Goal: Information Seeking & Learning: Learn about a topic

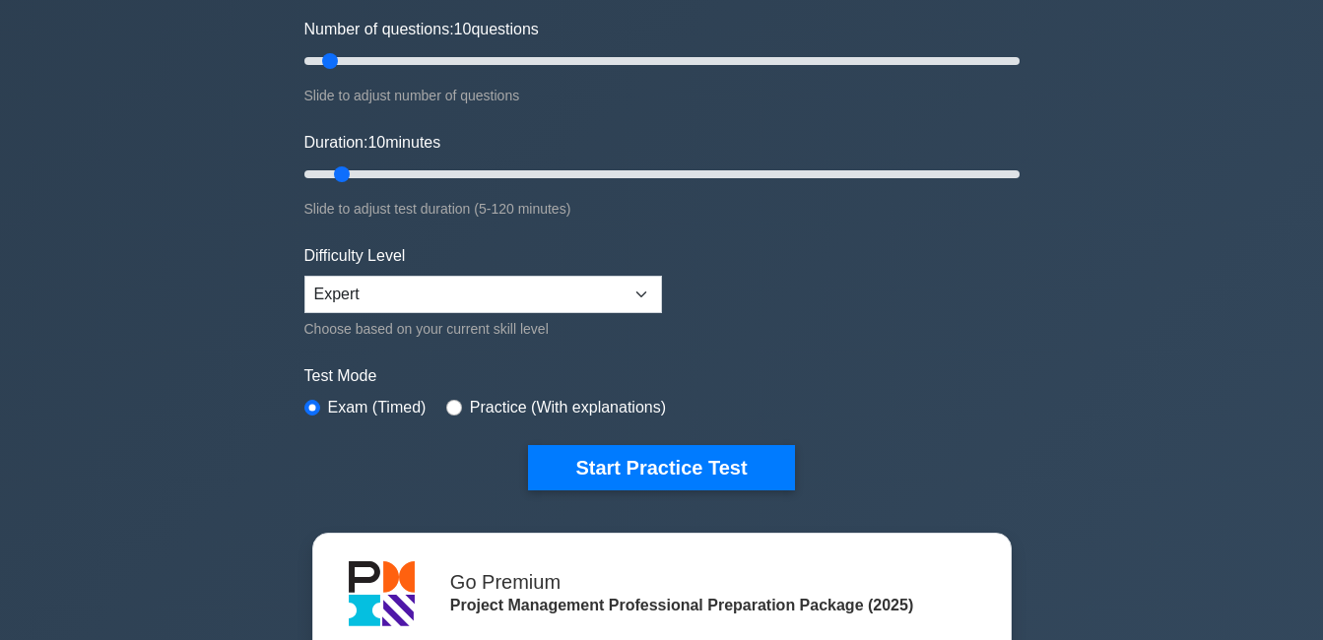
scroll to position [197, 0]
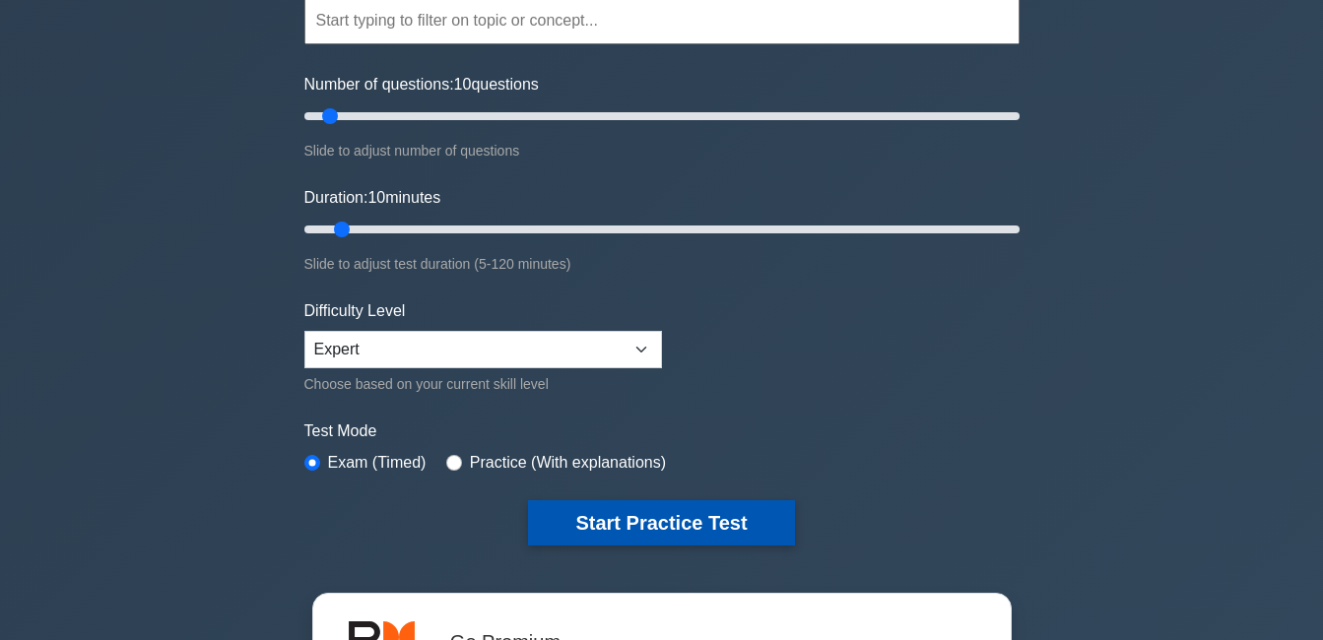
click at [642, 523] on button "Start Practice Test" at bounding box center [661, 522] width 266 height 45
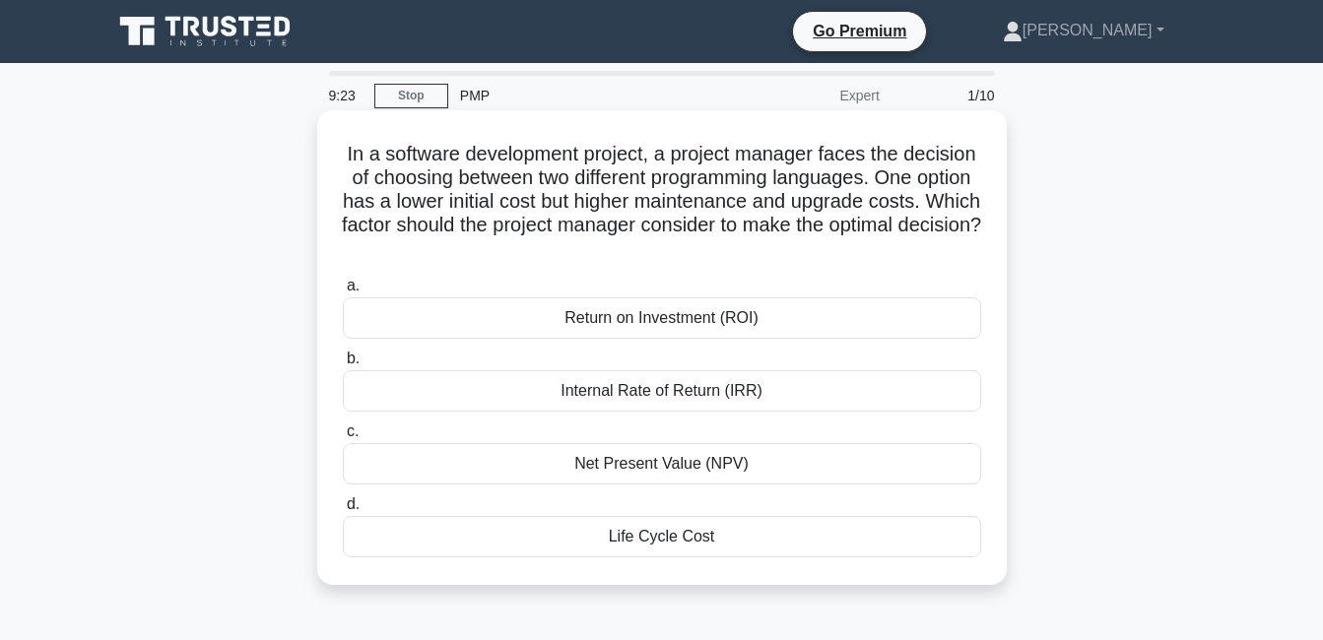
click at [667, 319] on div "Return on Investment (ROI)" at bounding box center [662, 317] width 638 height 41
click at [343, 293] on input "a. Return on Investment (ROI)" at bounding box center [343, 286] width 0 height 13
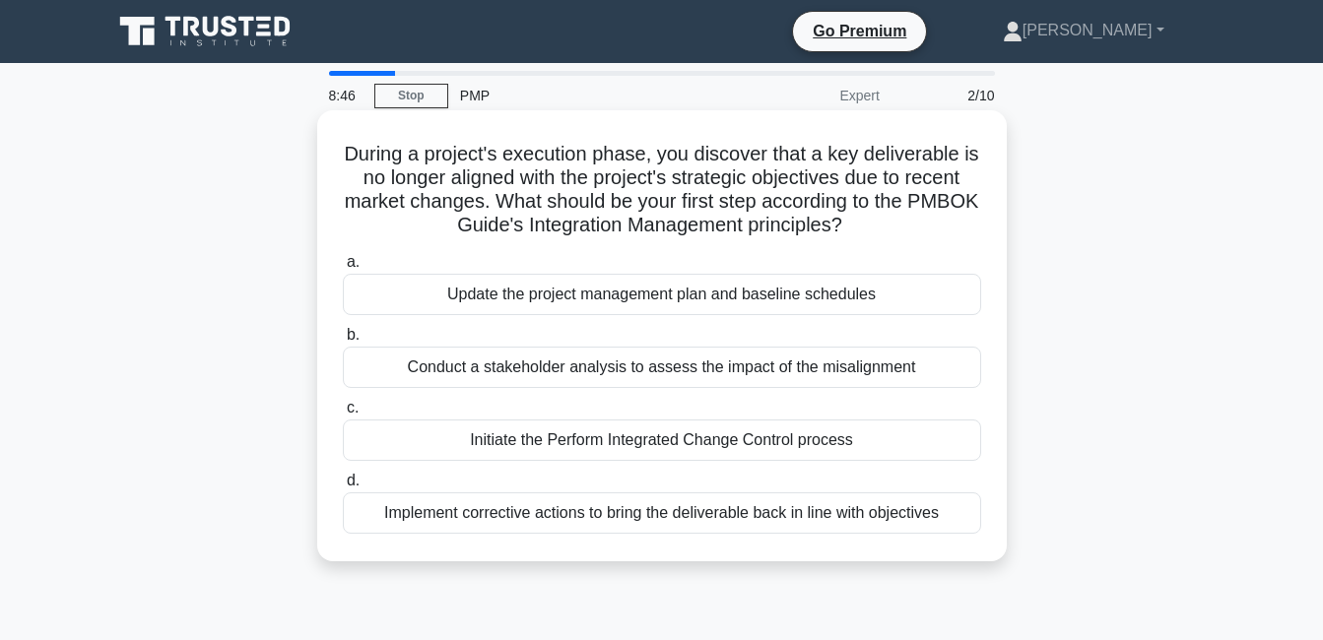
click at [588, 440] on div "Initiate the Perform Integrated Change Control process" at bounding box center [662, 440] width 638 height 41
click at [343, 415] on input "c. Initiate the Perform Integrated Change Control process" at bounding box center [343, 408] width 0 height 13
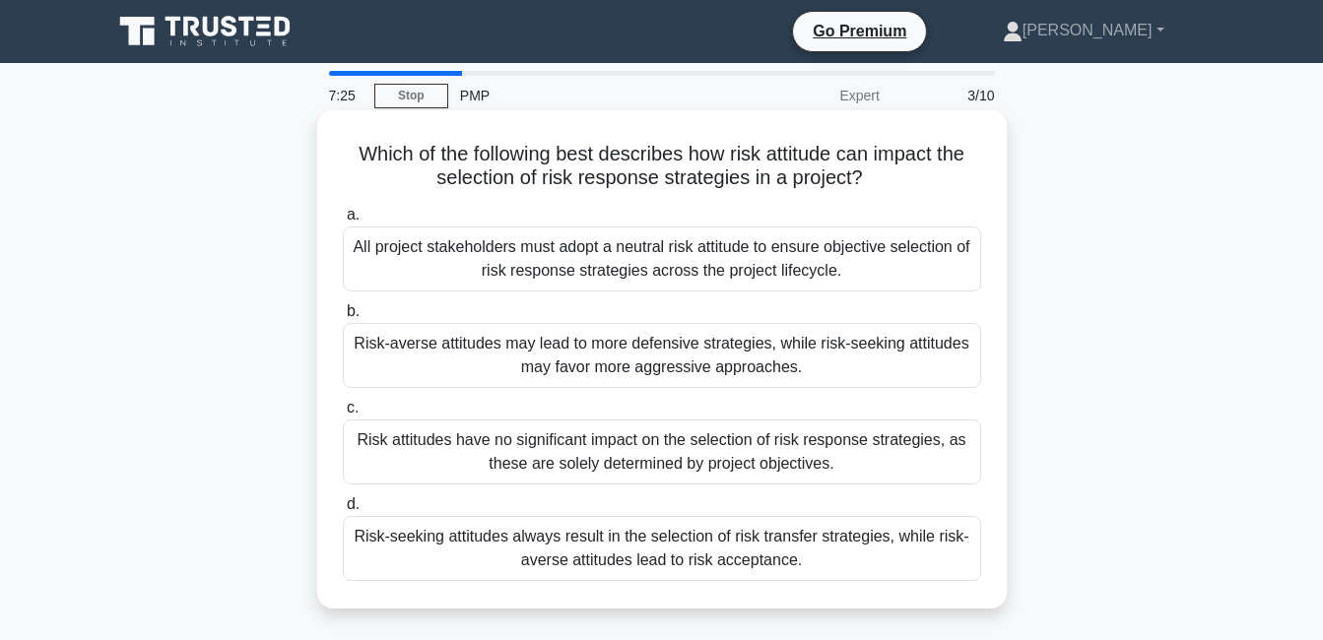
click at [487, 365] on div "Risk-averse attitudes may lead to more defensive strategies, while risk-seeking…" at bounding box center [662, 355] width 638 height 65
click at [343, 318] on input "b. Risk-averse attitudes may lead to more defensive strategies, while risk-seek…" at bounding box center [343, 311] width 0 height 13
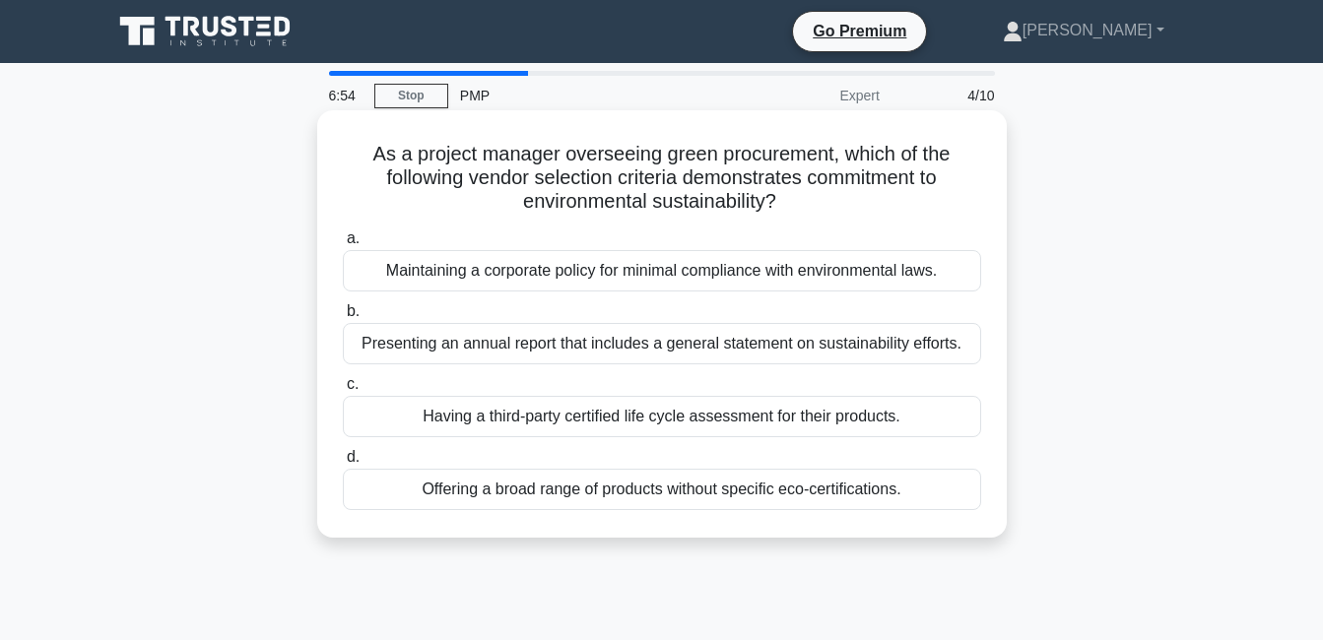
click at [432, 348] on div "Presenting an annual report that includes a general statement on sustainability…" at bounding box center [662, 343] width 638 height 41
click at [343, 318] on input "b. Presenting an annual report that includes a general statement on sustainabil…" at bounding box center [343, 311] width 0 height 13
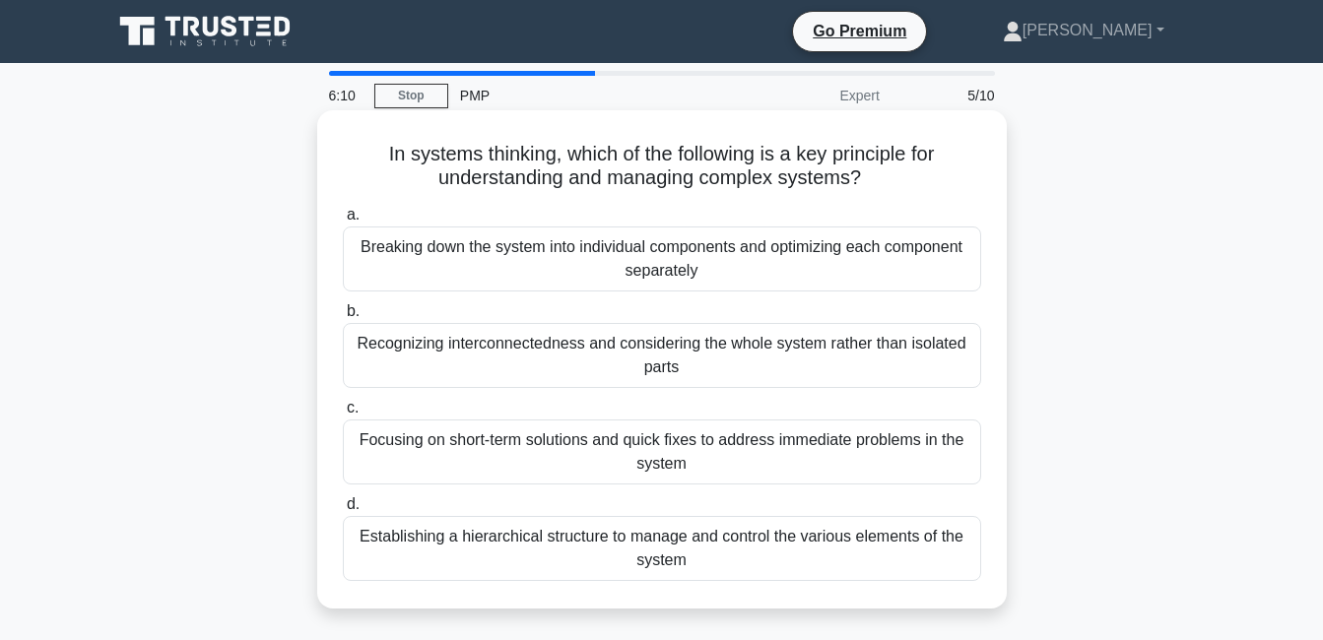
click at [498, 364] on div "Recognizing interconnectedness and considering the whole system rather than iso…" at bounding box center [662, 355] width 638 height 65
click at [343, 318] on input "b. Recognizing interconnectedness and considering the whole system rather than …" at bounding box center [343, 311] width 0 height 13
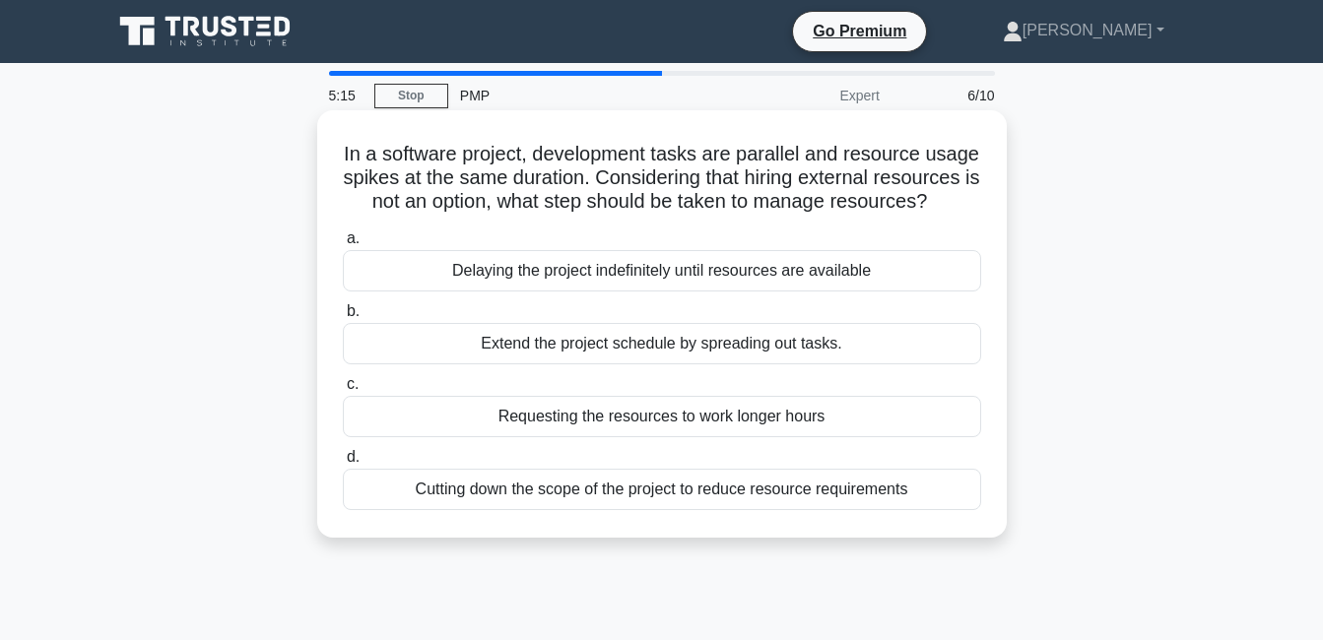
click at [568, 363] on div "Extend the project schedule by spreading out tasks." at bounding box center [662, 343] width 638 height 41
click at [343, 318] on input "b. Extend the project schedule by spreading out tasks." at bounding box center [343, 311] width 0 height 13
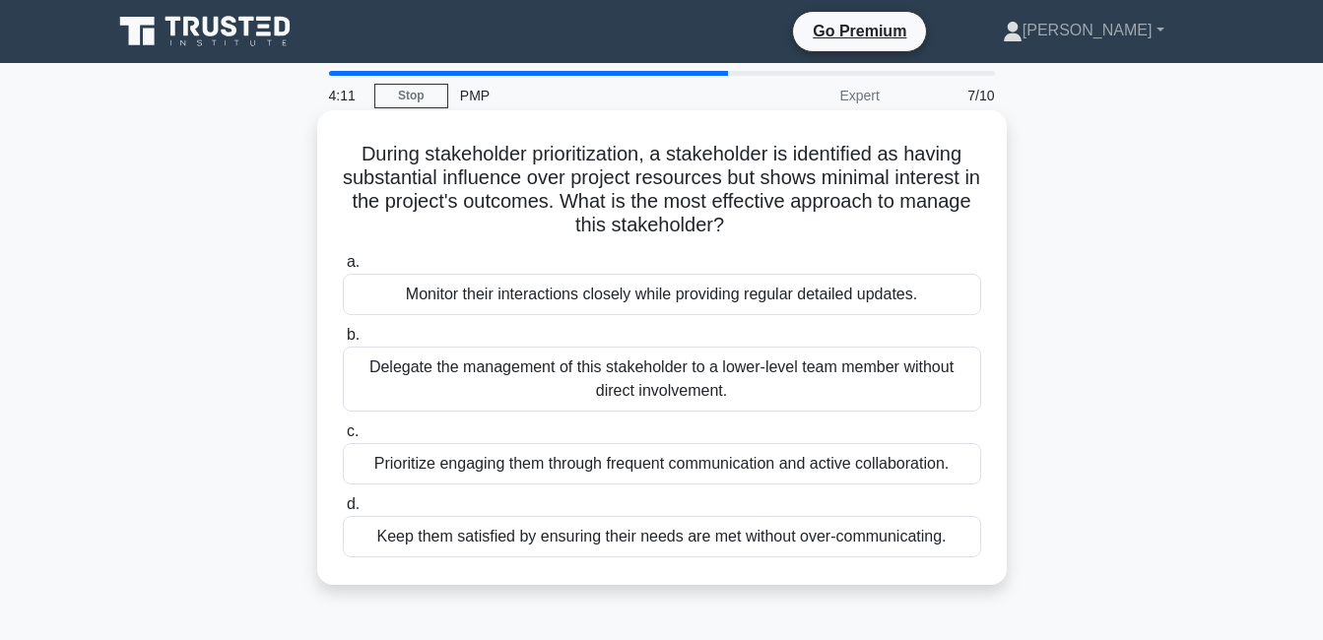
click at [630, 293] on div "Monitor their interactions closely while providing regular detailed updates." at bounding box center [662, 294] width 638 height 41
click at [343, 269] on input "a. Monitor their interactions closely while providing regular detailed updates." at bounding box center [343, 262] width 0 height 13
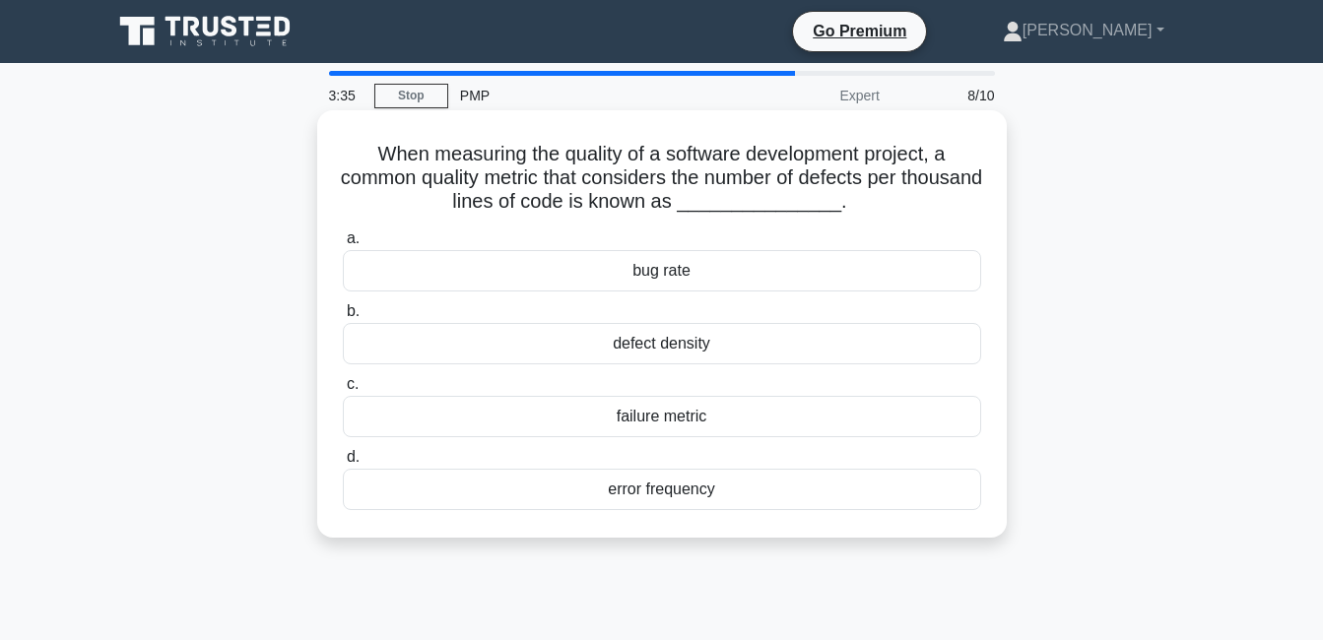
click at [667, 506] on div "error frequency" at bounding box center [662, 489] width 638 height 41
click at [343, 464] on input "d. error frequency" at bounding box center [343, 457] width 0 height 13
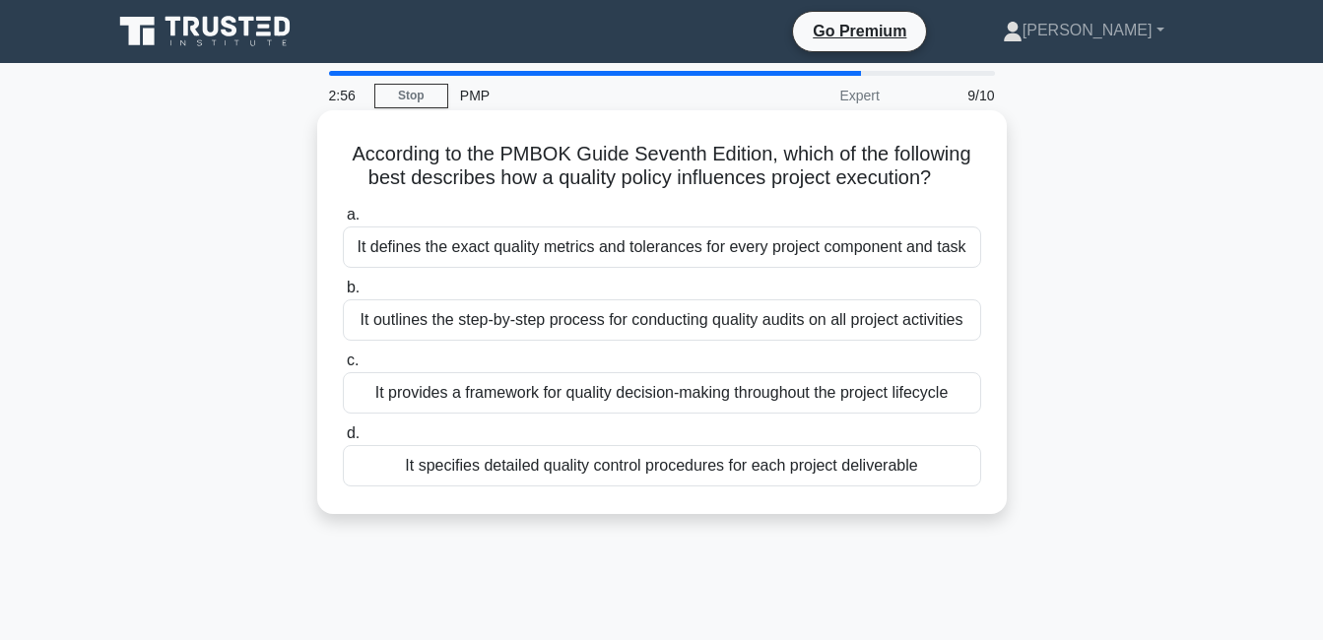
click at [588, 400] on div "It provides a framework for quality decision-making throughout the project life…" at bounding box center [662, 392] width 638 height 41
click at [343, 367] on input "c. It provides a framework for quality decision-making throughout the project l…" at bounding box center [343, 361] width 0 height 13
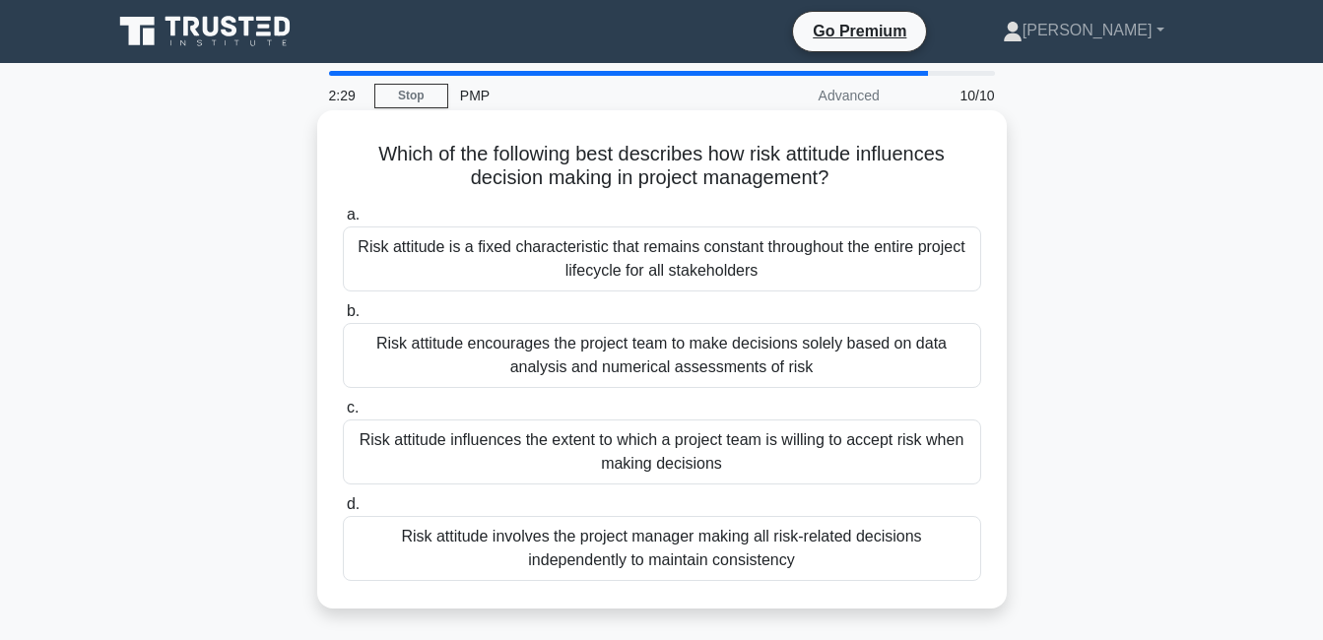
click at [463, 379] on div "Risk attitude encourages the project team to make decisions solely based on dat…" at bounding box center [662, 355] width 638 height 65
click at [343, 318] on input "b. Risk attitude encourages the project team to make decisions solely based on …" at bounding box center [343, 311] width 0 height 13
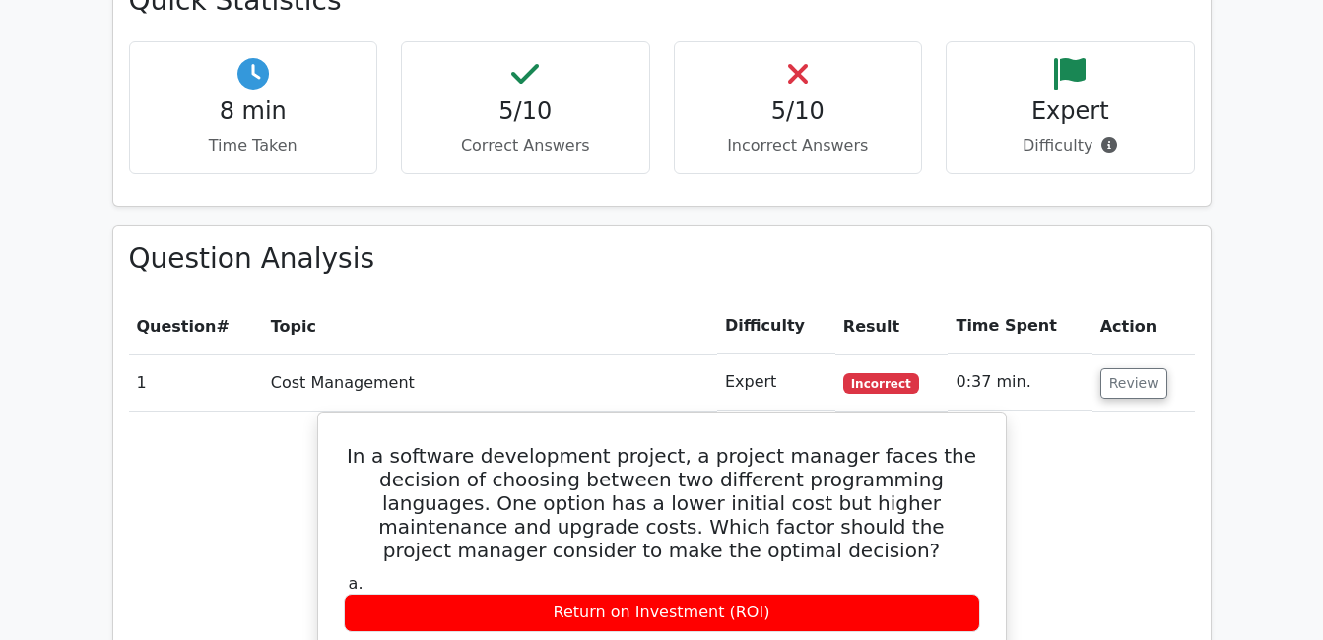
scroll to position [1478, 0]
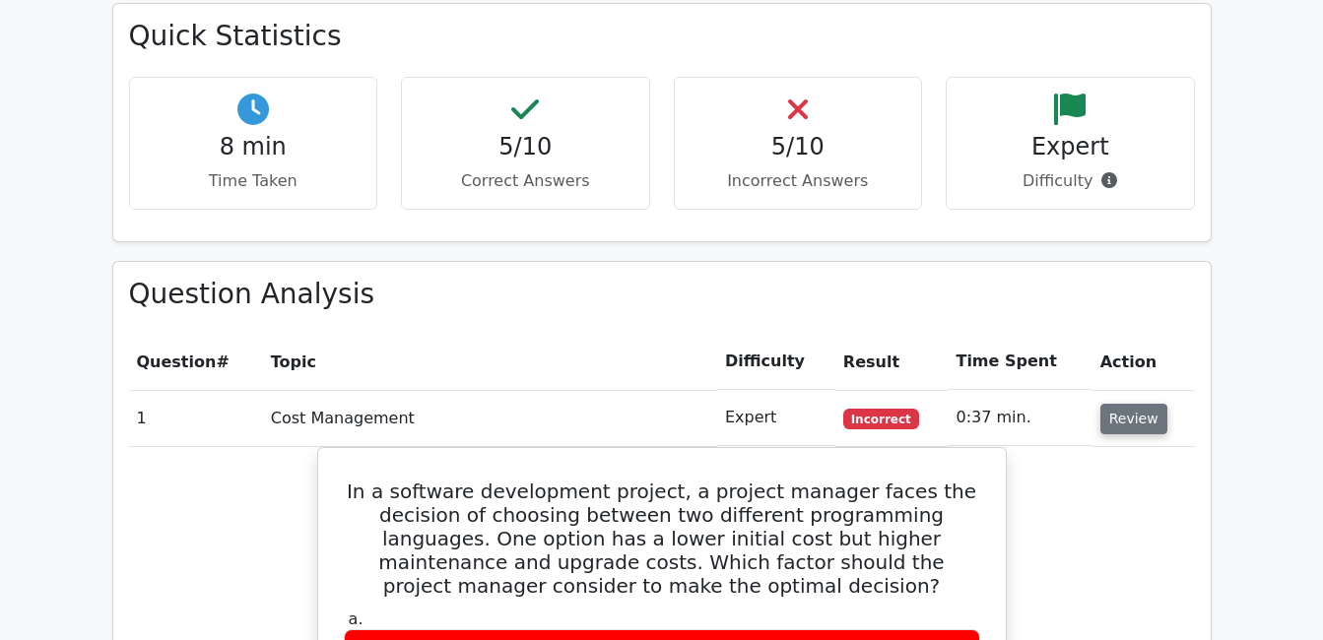
click at [1139, 404] on button "Review" at bounding box center [1133, 419] width 67 height 31
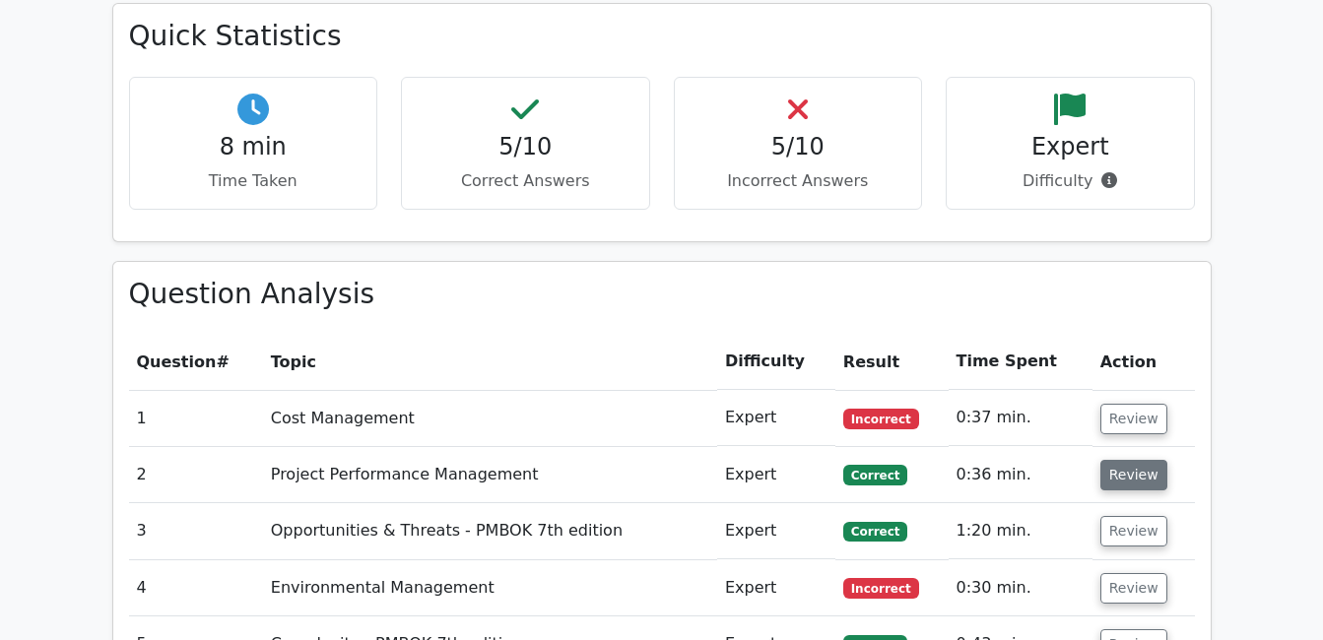
click at [1128, 460] on button "Review" at bounding box center [1133, 475] width 67 height 31
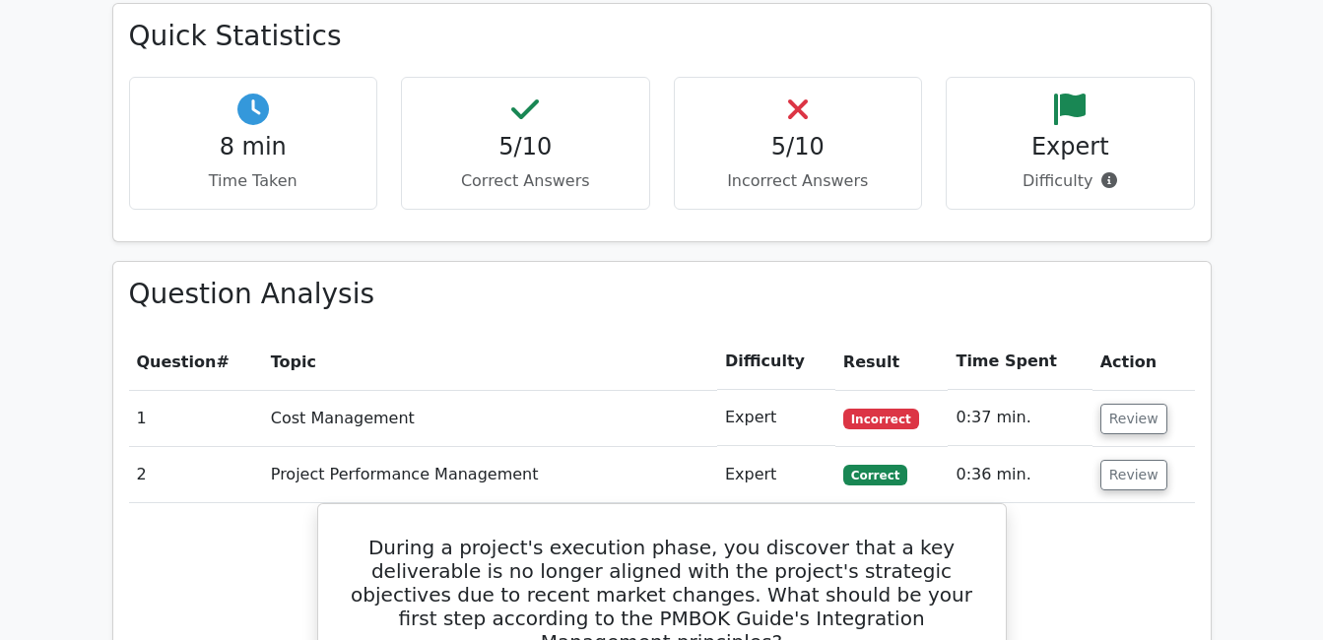
click at [1141, 447] on td "Review" at bounding box center [1143, 475] width 102 height 56
click at [1141, 460] on button "Review" at bounding box center [1133, 475] width 67 height 31
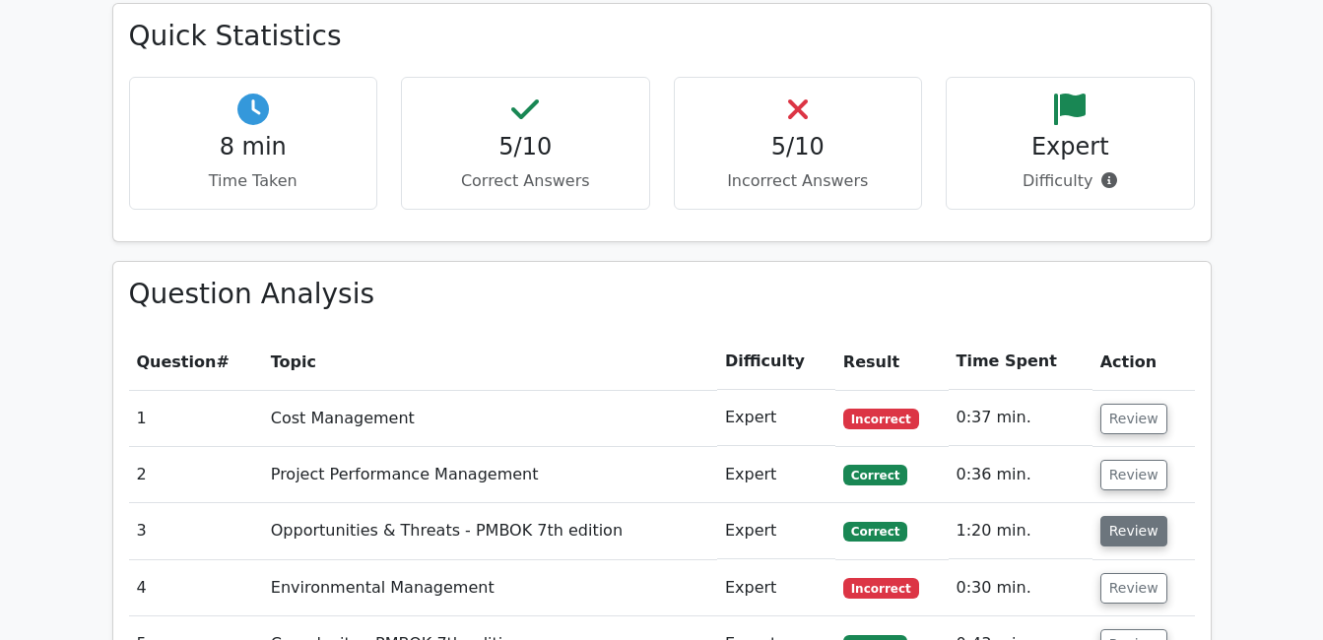
click at [1128, 516] on button "Review" at bounding box center [1133, 531] width 67 height 31
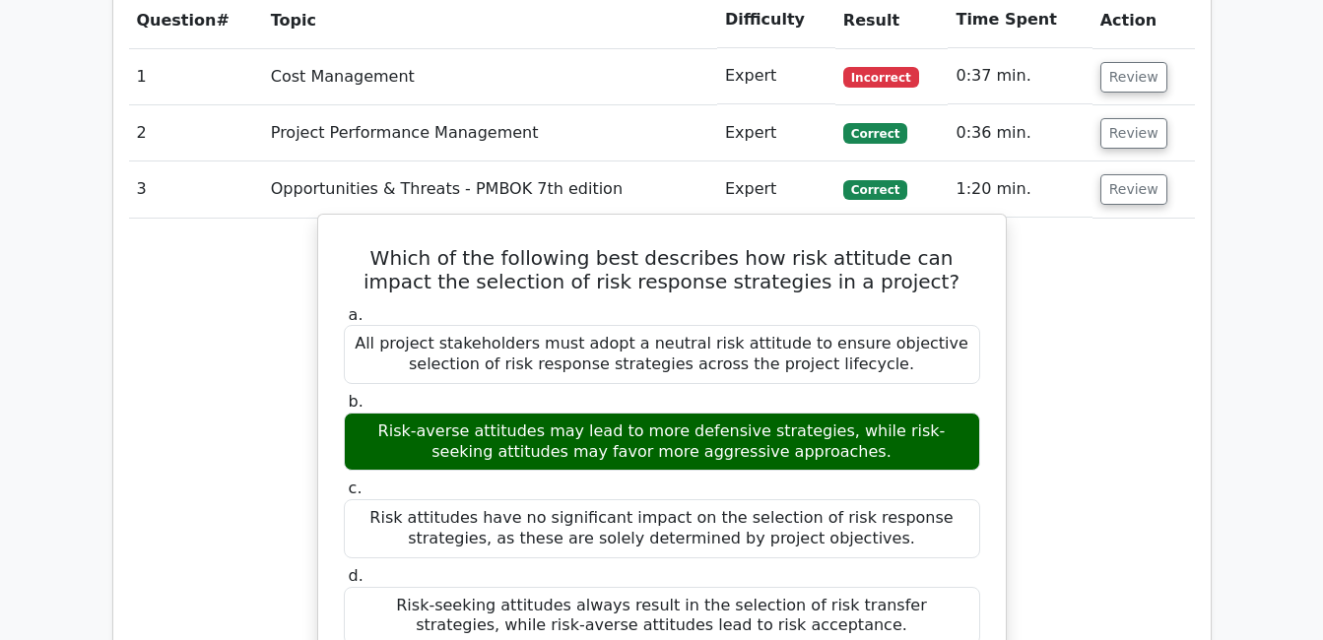
scroll to position [1773, 0]
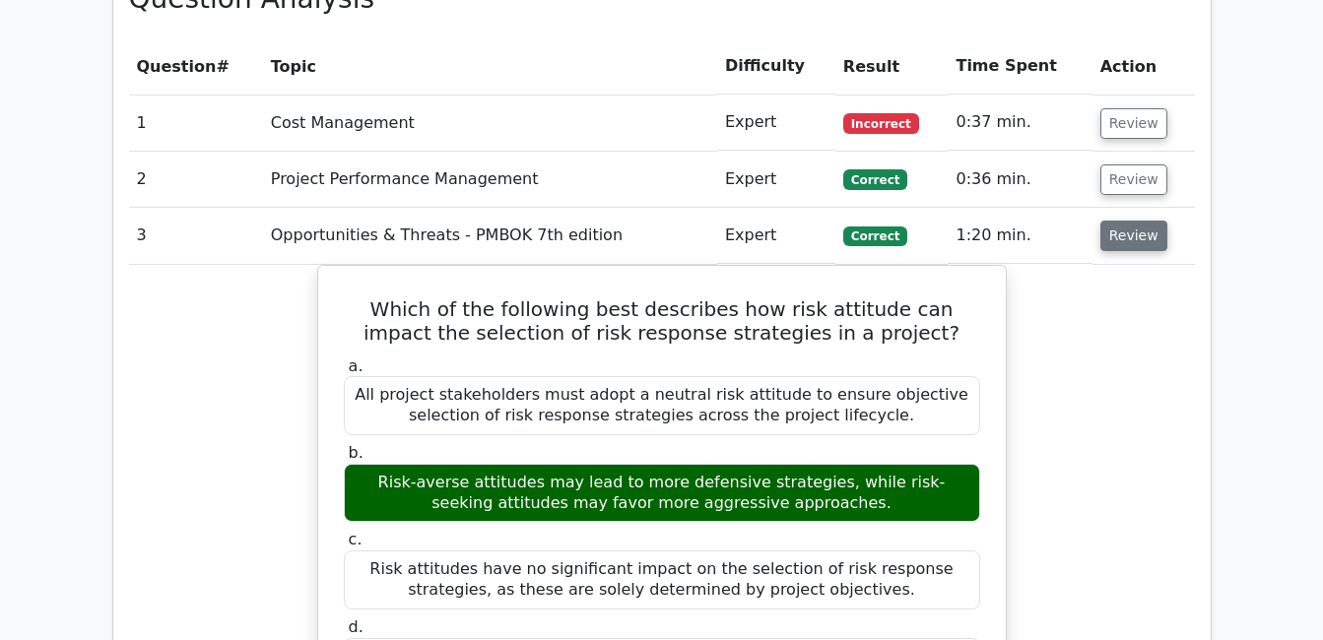
click at [1129, 221] on button "Review" at bounding box center [1133, 236] width 67 height 31
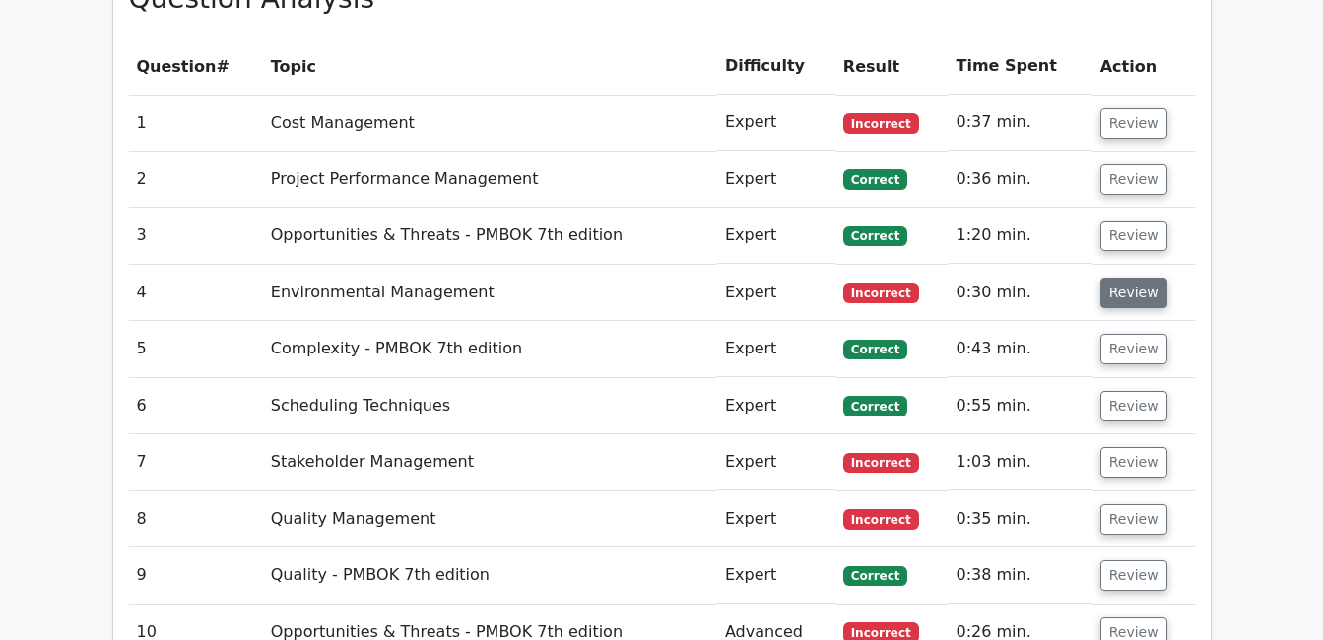
click at [1134, 278] on button "Review" at bounding box center [1133, 293] width 67 height 31
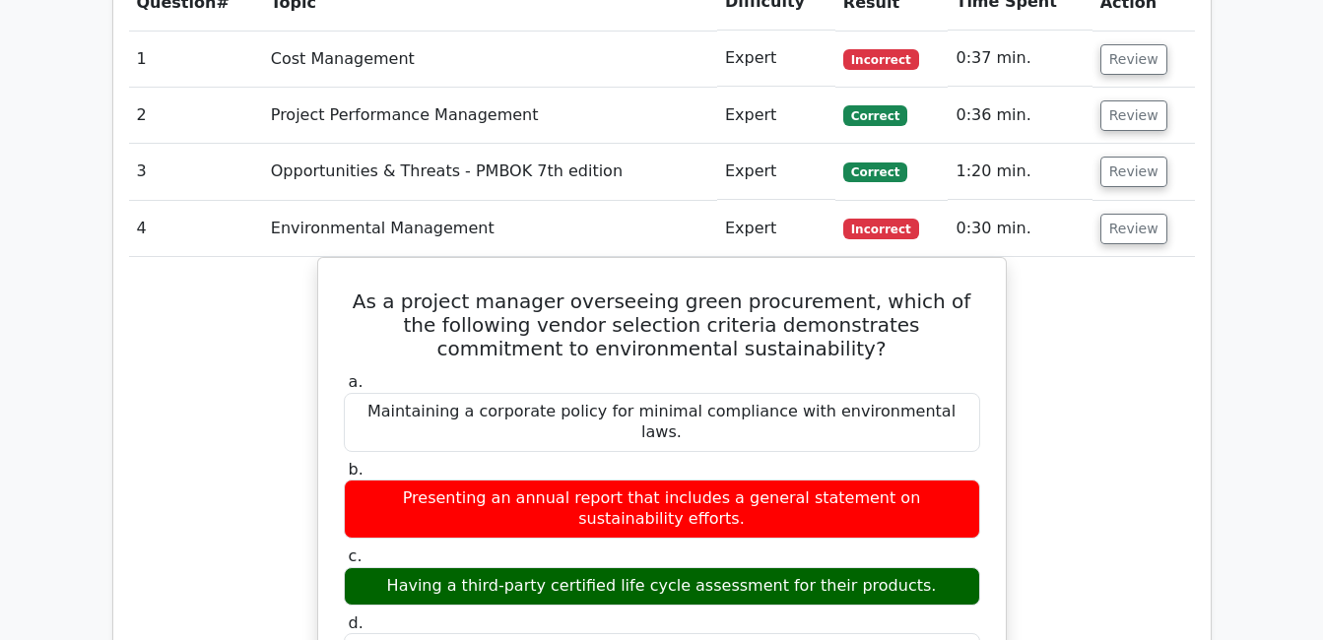
scroll to position [1872, 0]
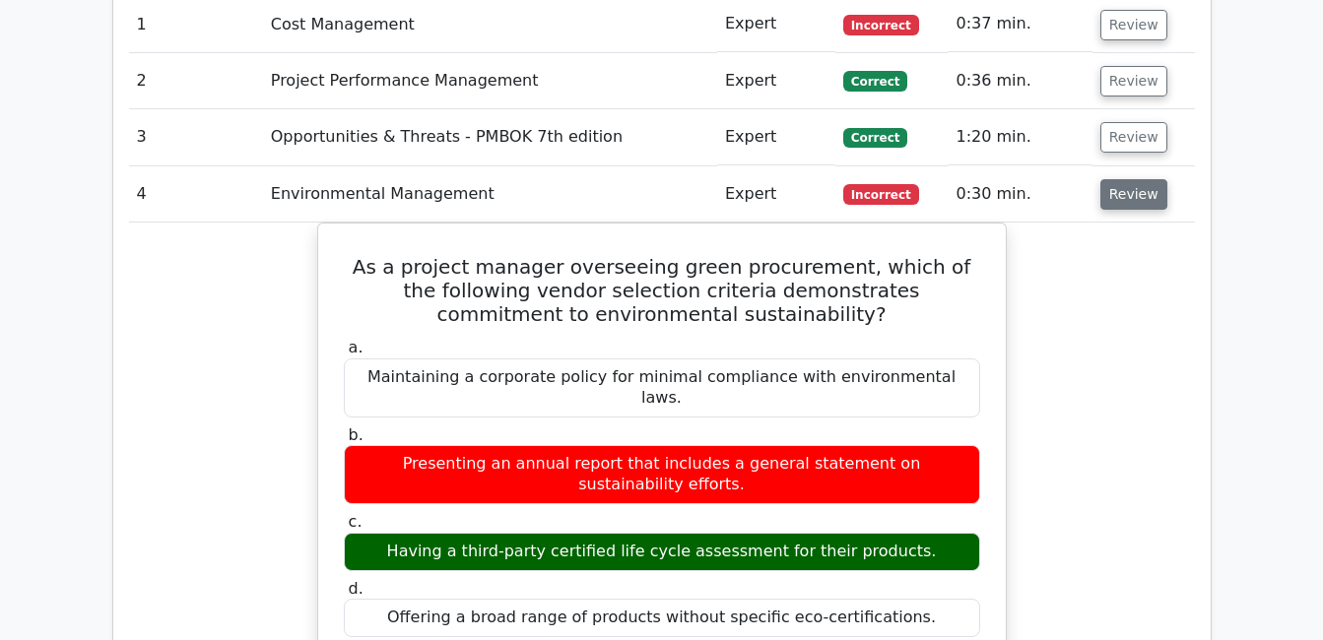
click at [1120, 179] on button "Review" at bounding box center [1133, 194] width 67 height 31
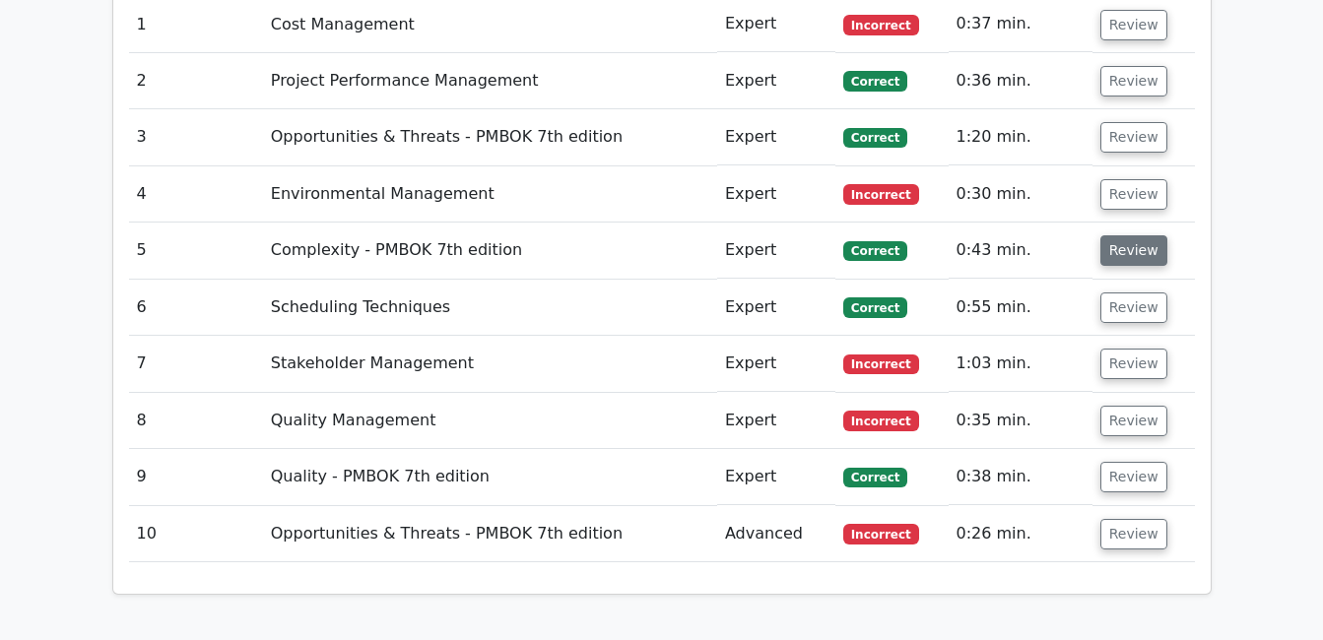
click at [1124, 235] on button "Review" at bounding box center [1133, 250] width 67 height 31
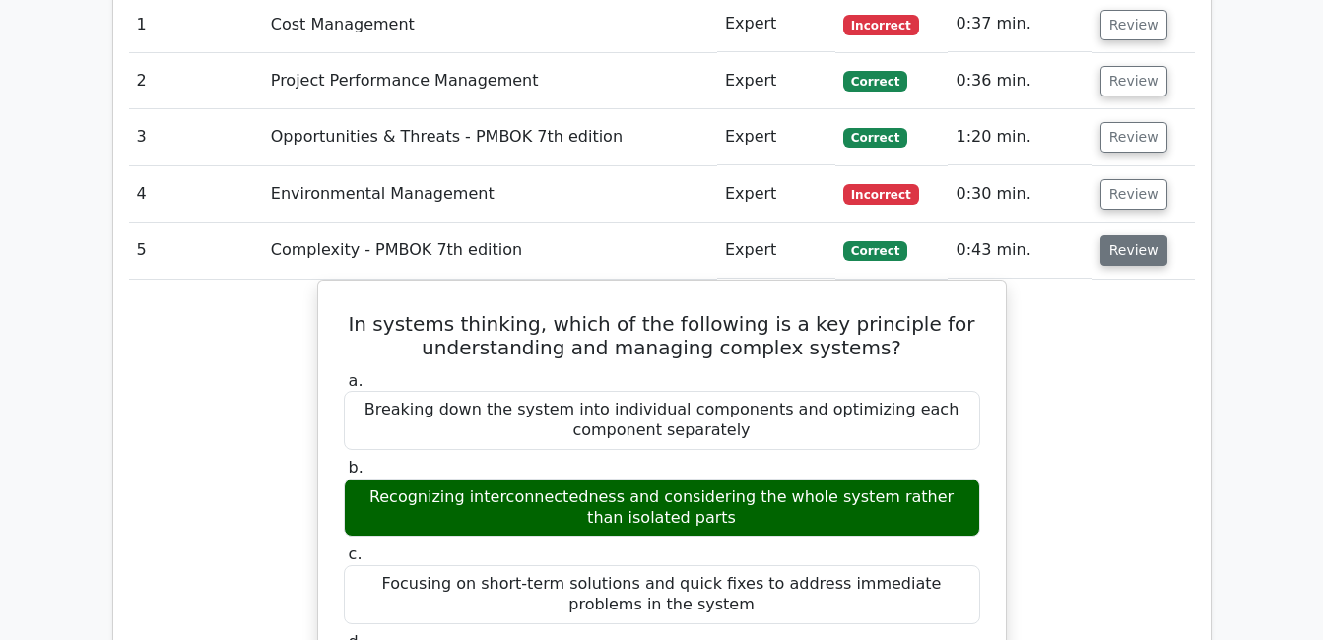
click at [1128, 235] on button "Review" at bounding box center [1133, 250] width 67 height 31
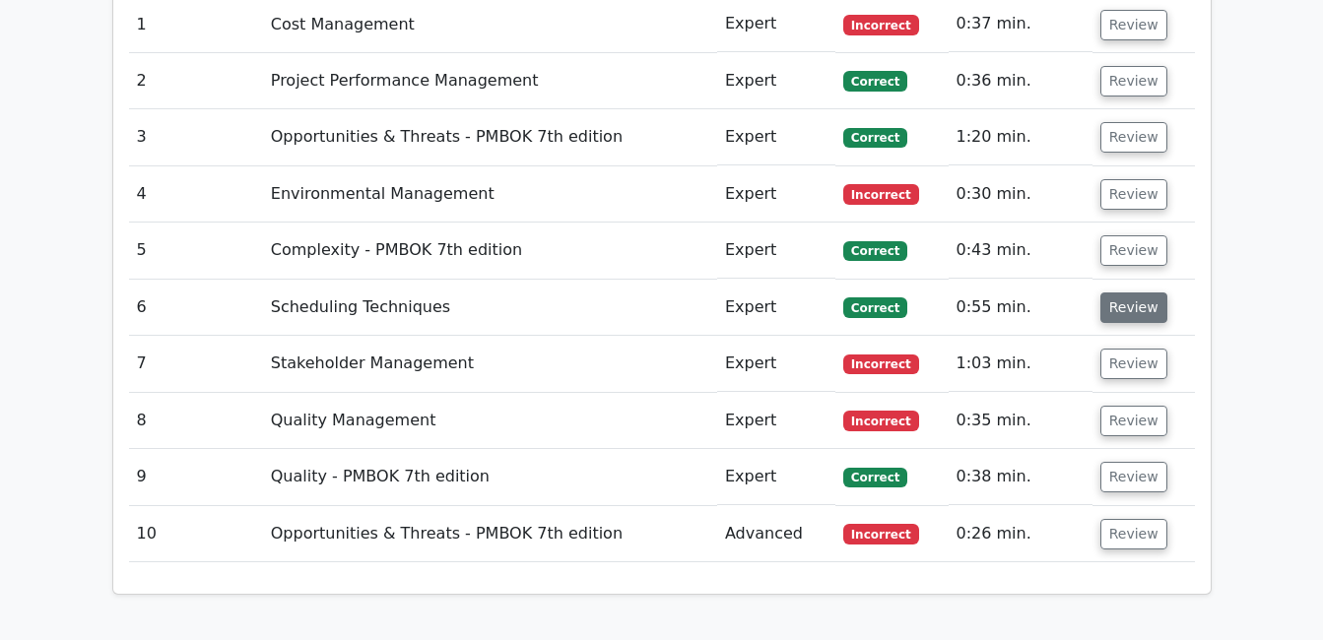
click at [1131, 293] on button "Review" at bounding box center [1133, 308] width 67 height 31
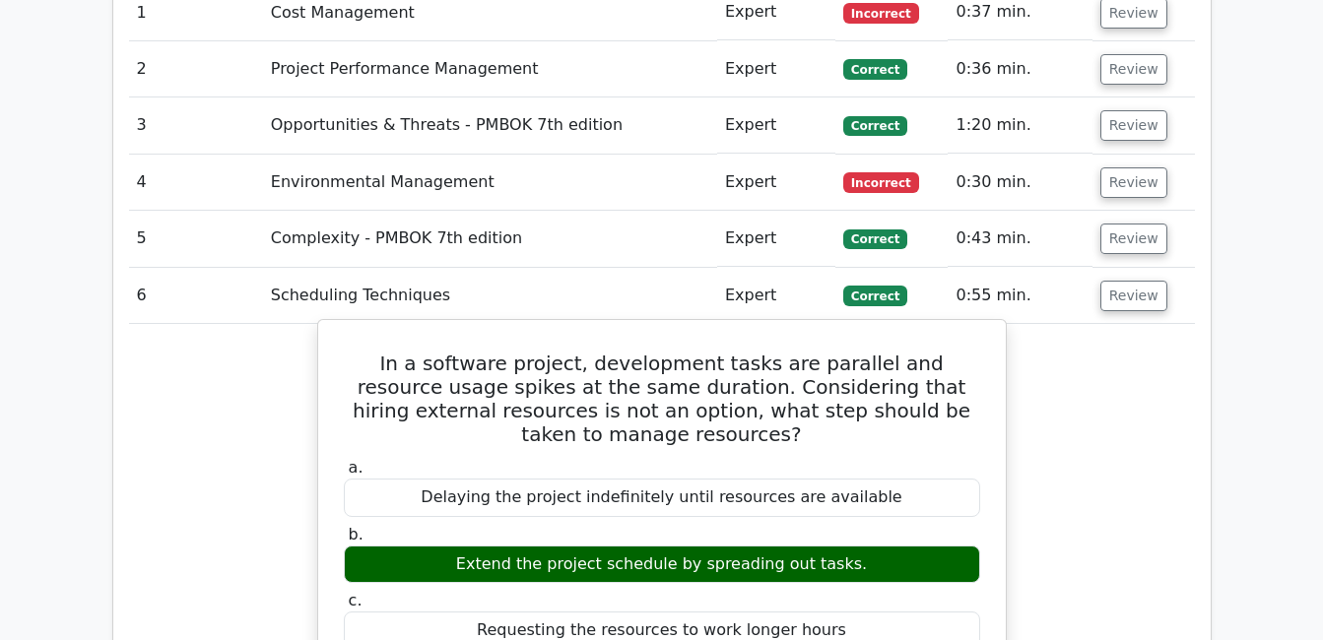
scroll to position [1773, 0]
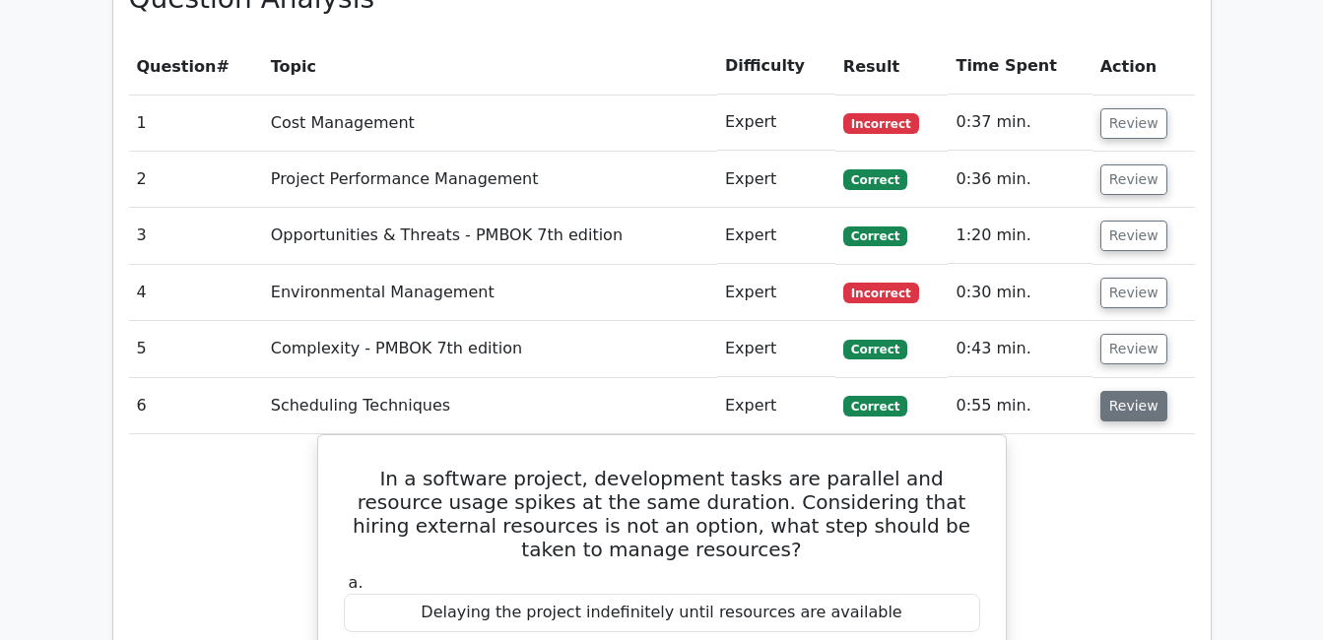
click at [1141, 391] on button "Review" at bounding box center [1133, 406] width 67 height 31
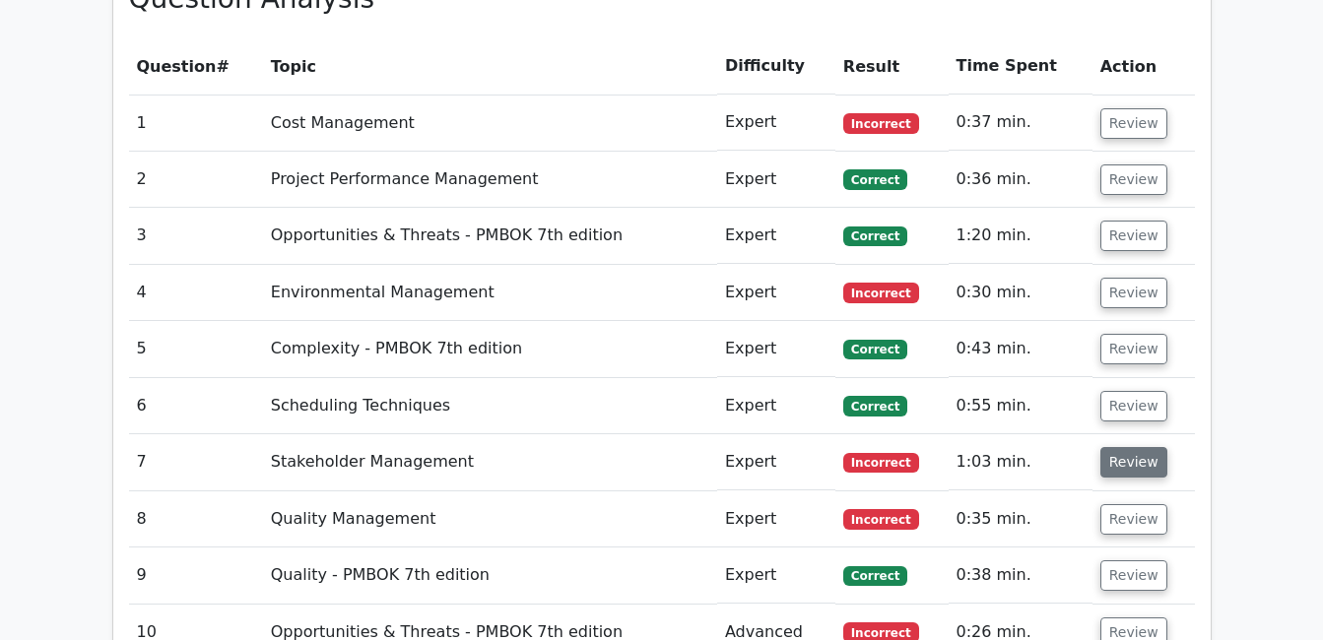
click at [1126, 447] on button "Review" at bounding box center [1133, 462] width 67 height 31
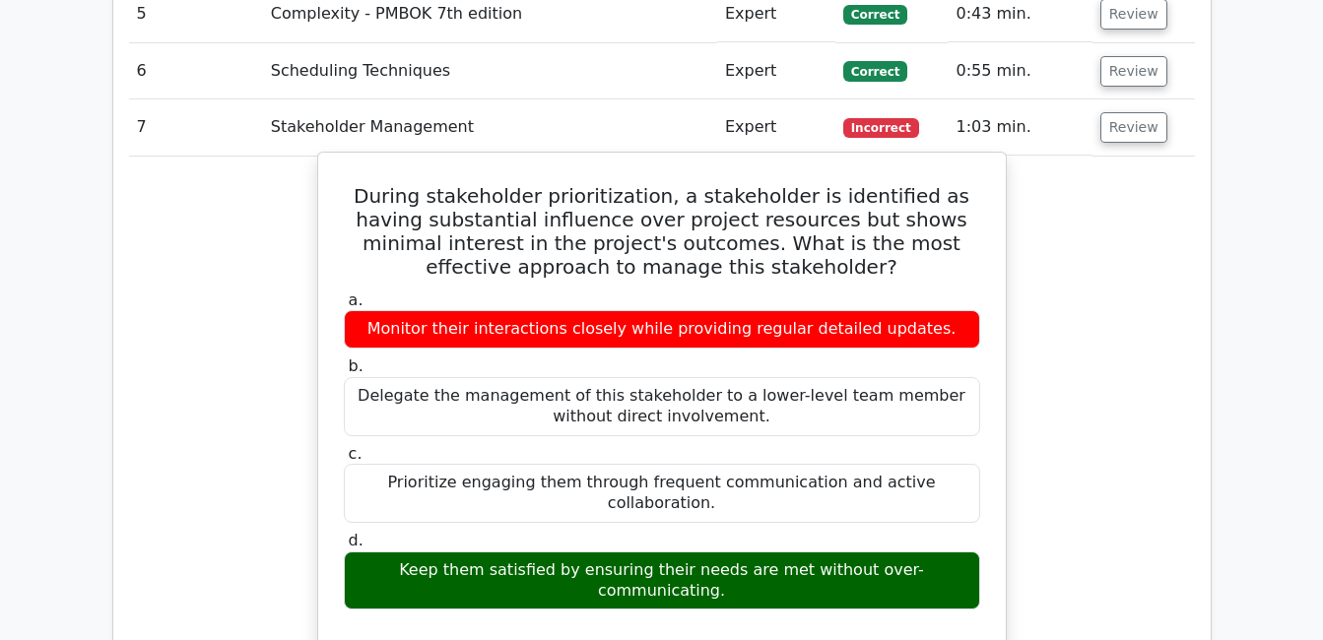
scroll to position [1970, 0]
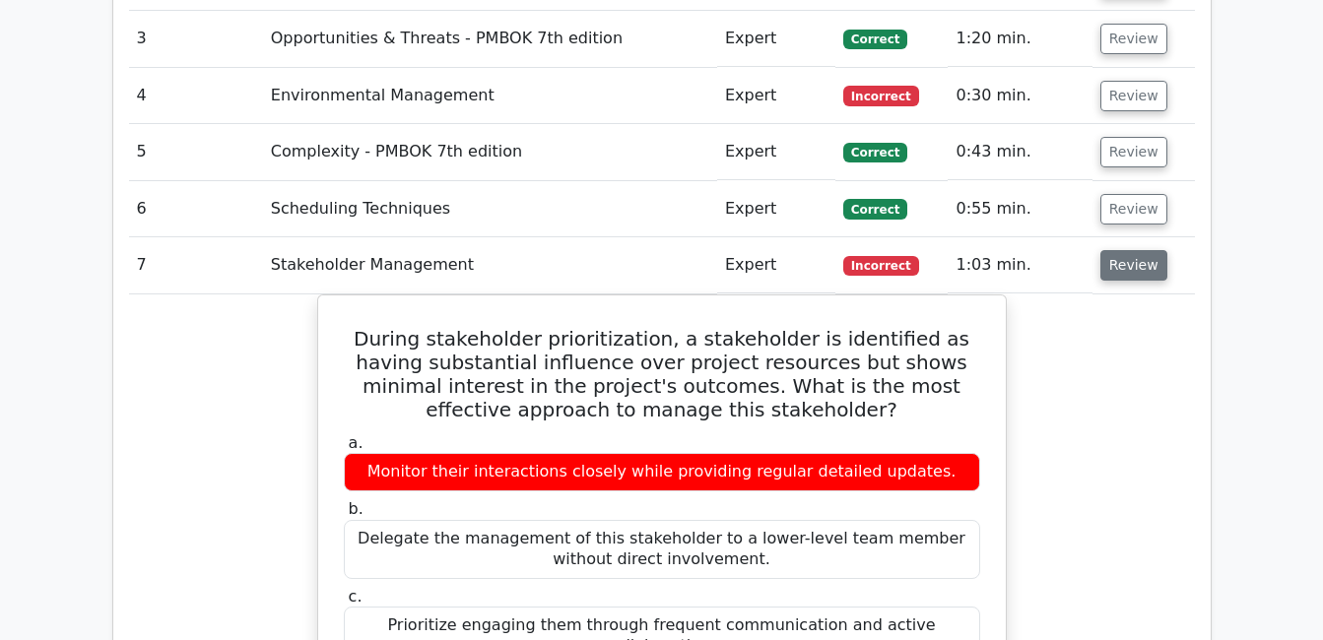
click at [1146, 250] on button "Review" at bounding box center [1133, 265] width 67 height 31
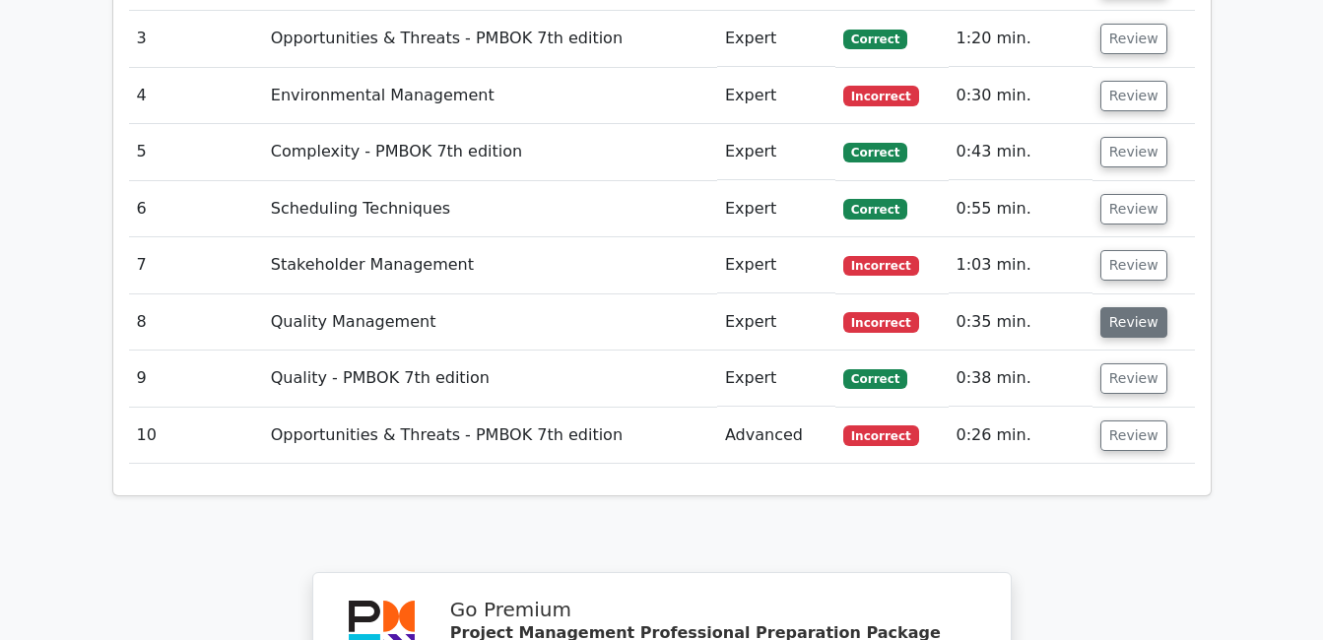
click at [1119, 307] on button "Review" at bounding box center [1133, 322] width 67 height 31
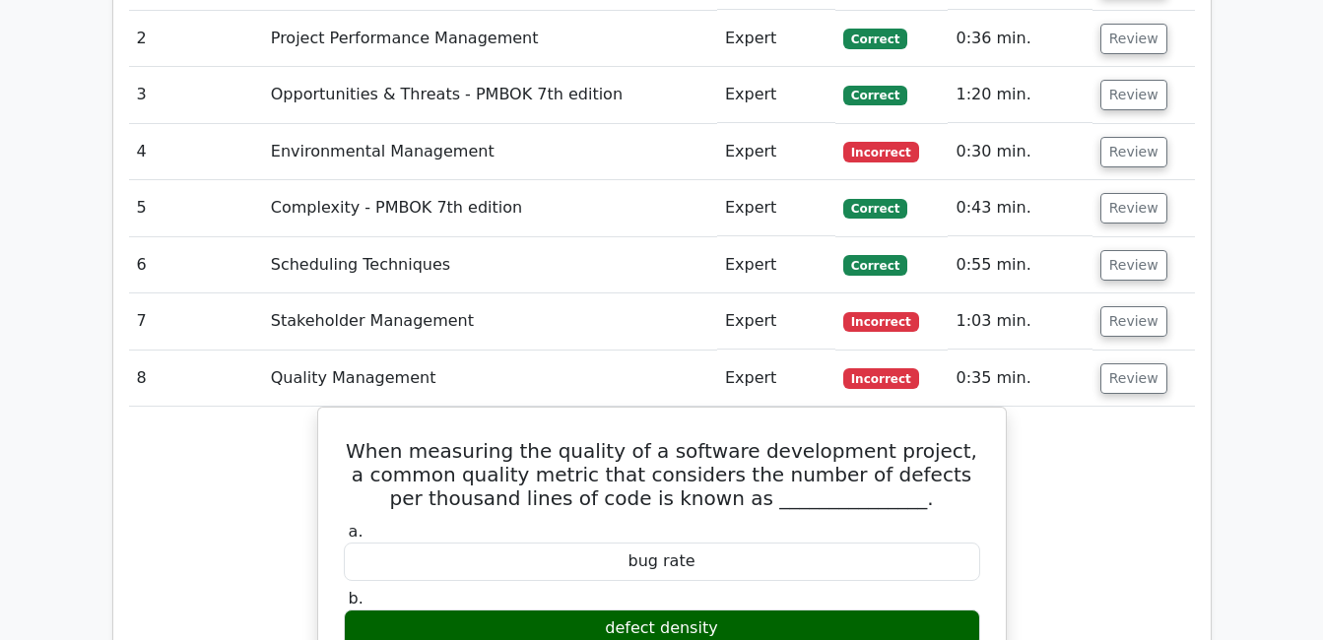
scroll to position [1872, 0]
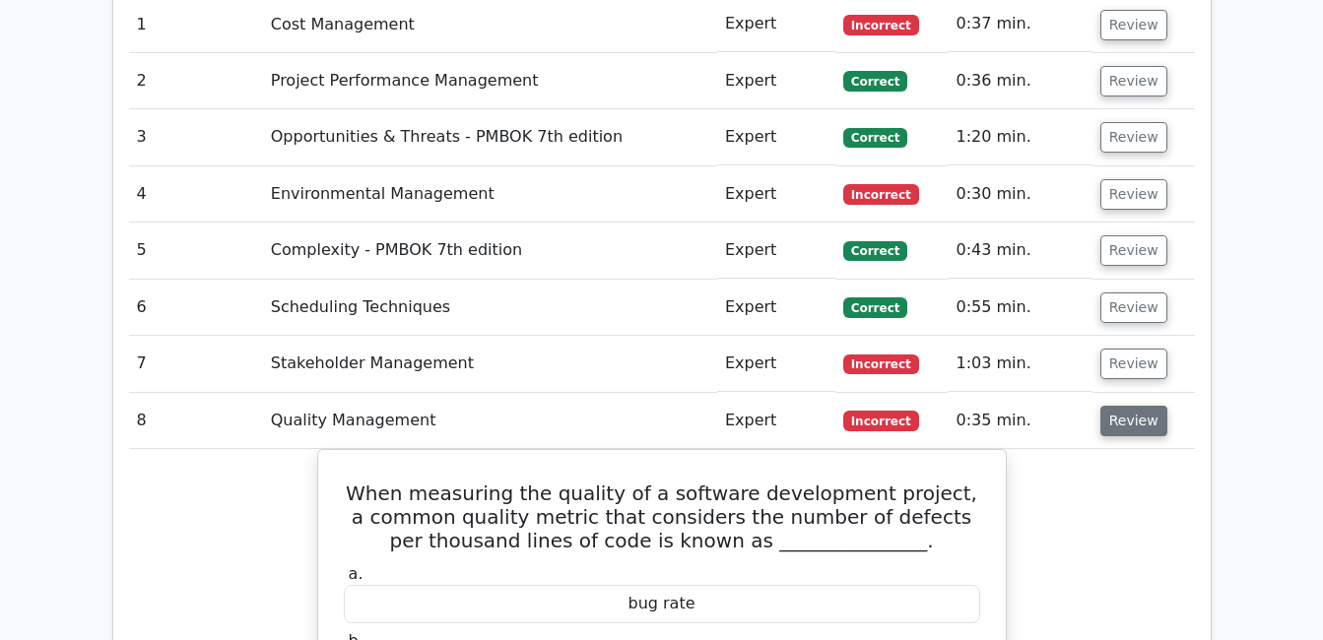
click at [1152, 406] on button "Review" at bounding box center [1133, 421] width 67 height 31
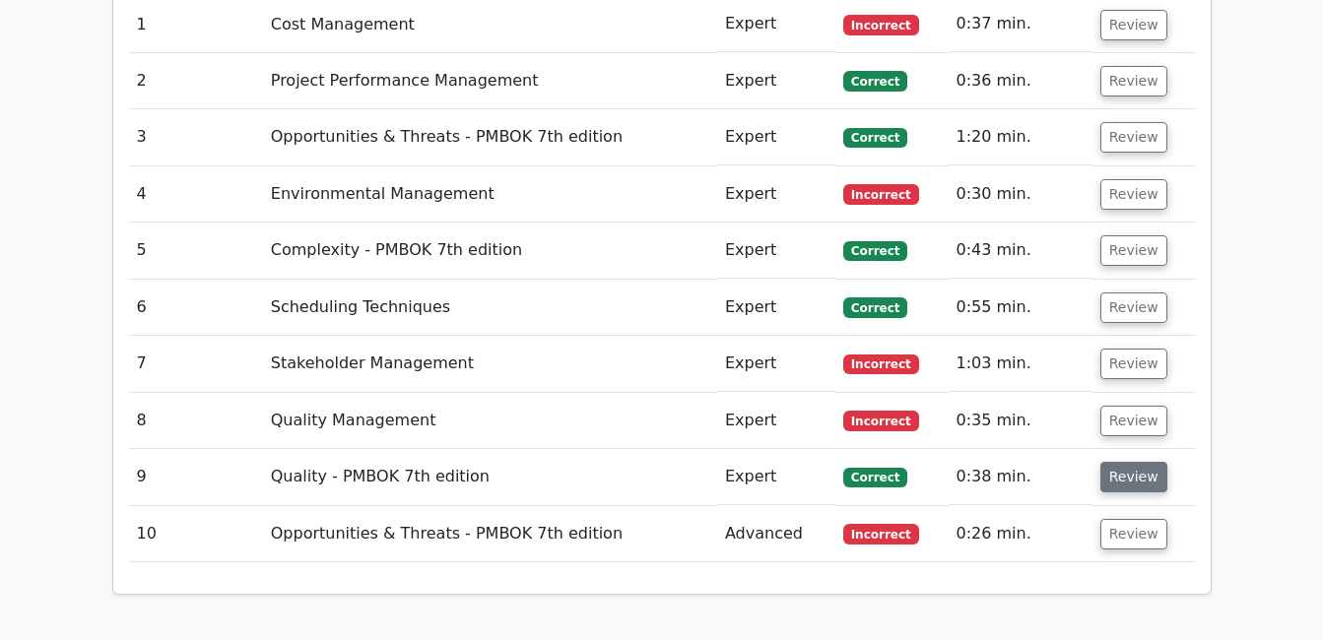
click at [1128, 462] on button "Review" at bounding box center [1133, 477] width 67 height 31
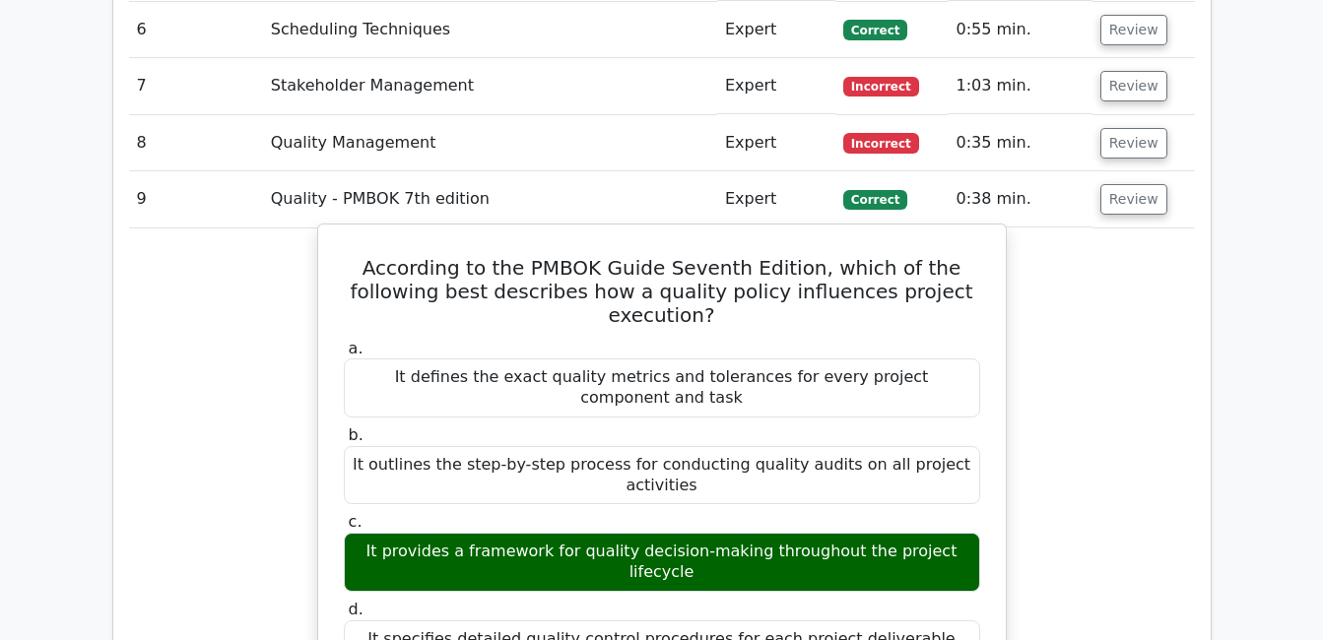
scroll to position [2167, 0]
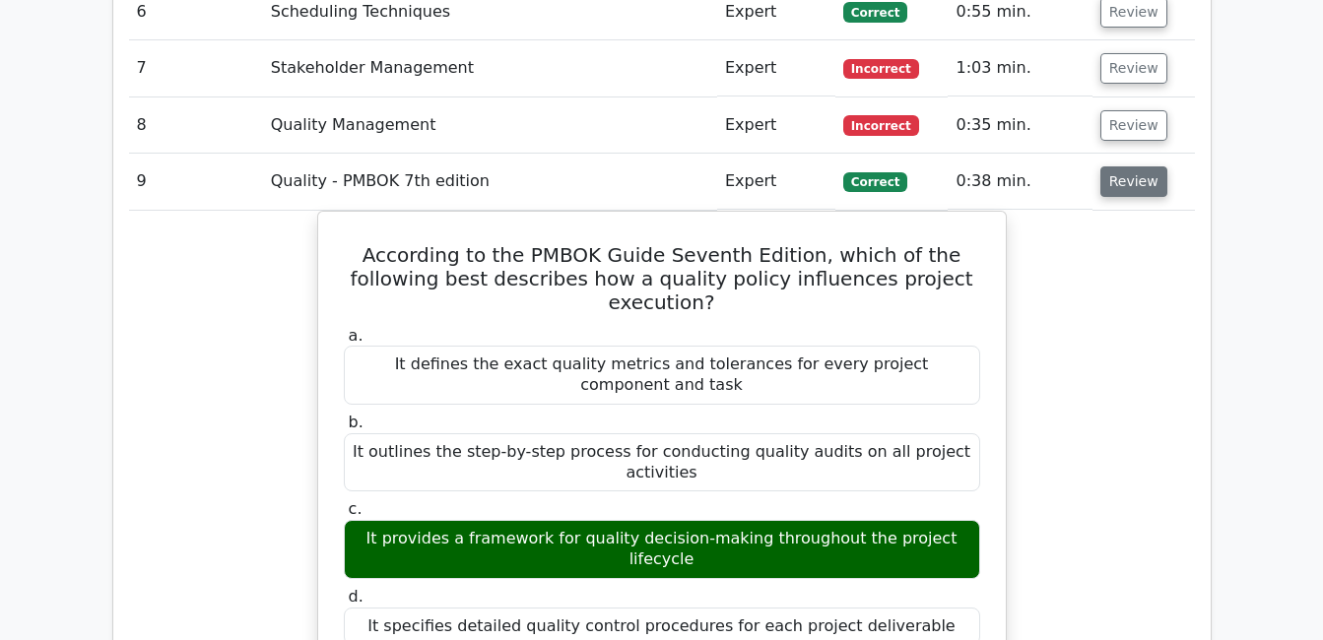
click at [1113, 166] on button "Review" at bounding box center [1133, 181] width 67 height 31
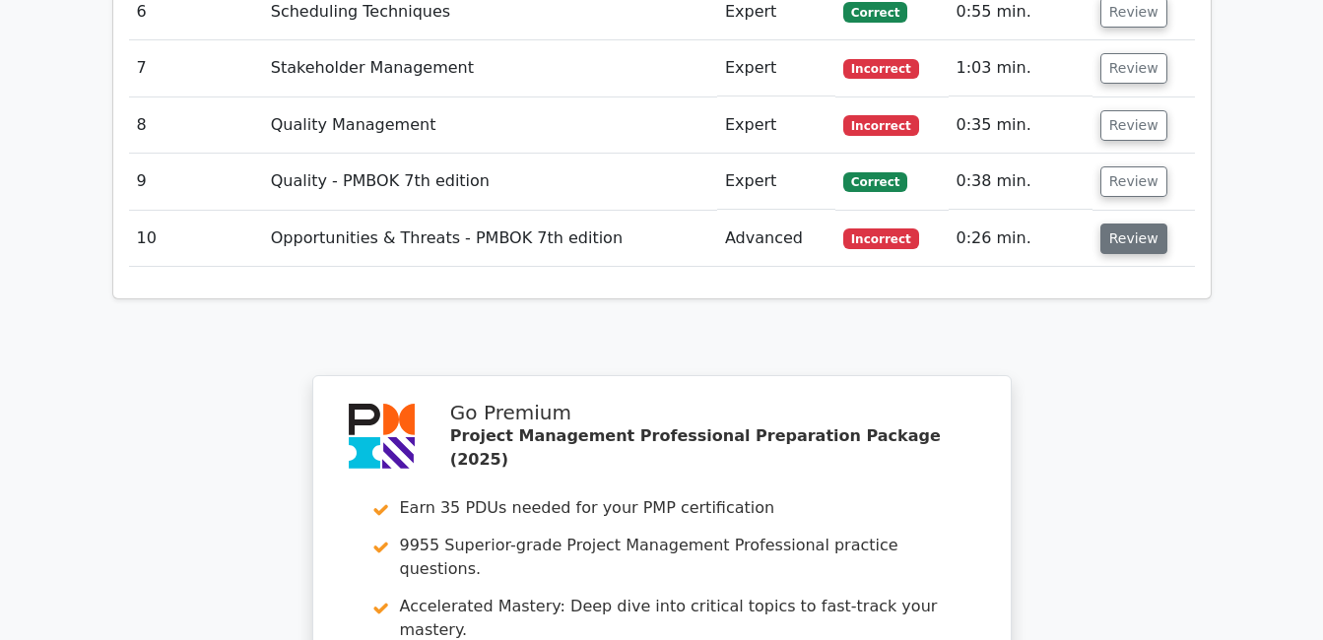
click at [1131, 224] on button "Review" at bounding box center [1133, 239] width 67 height 31
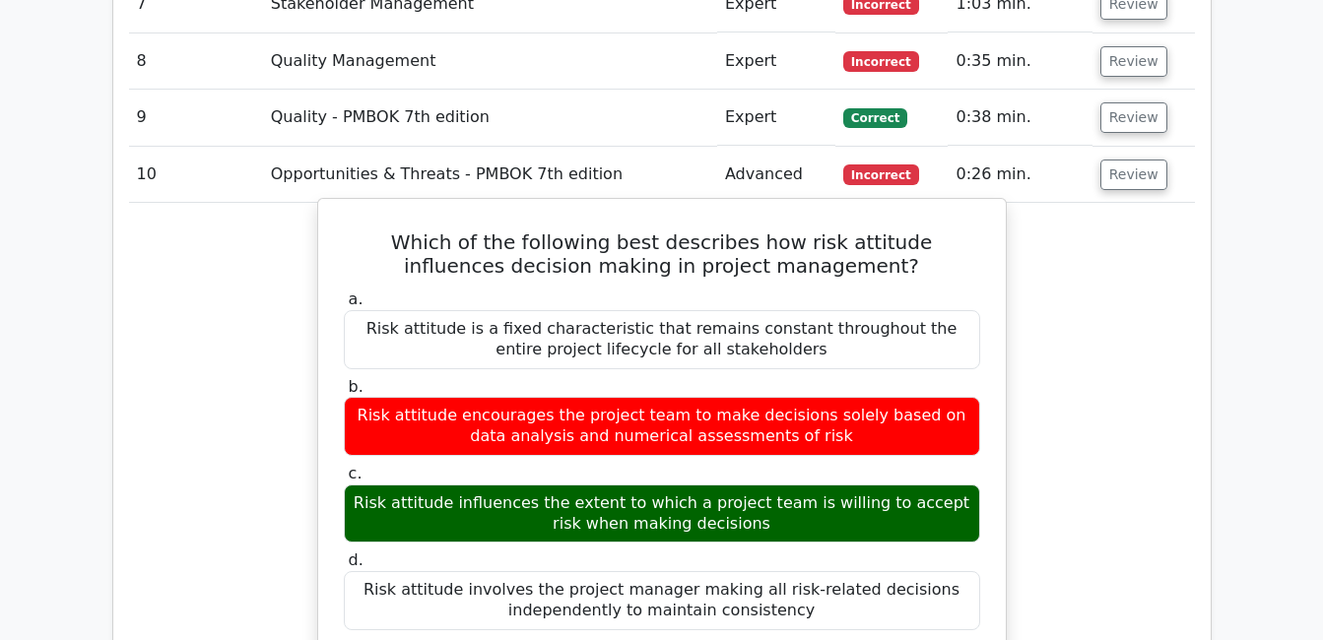
scroll to position [2266, 0]
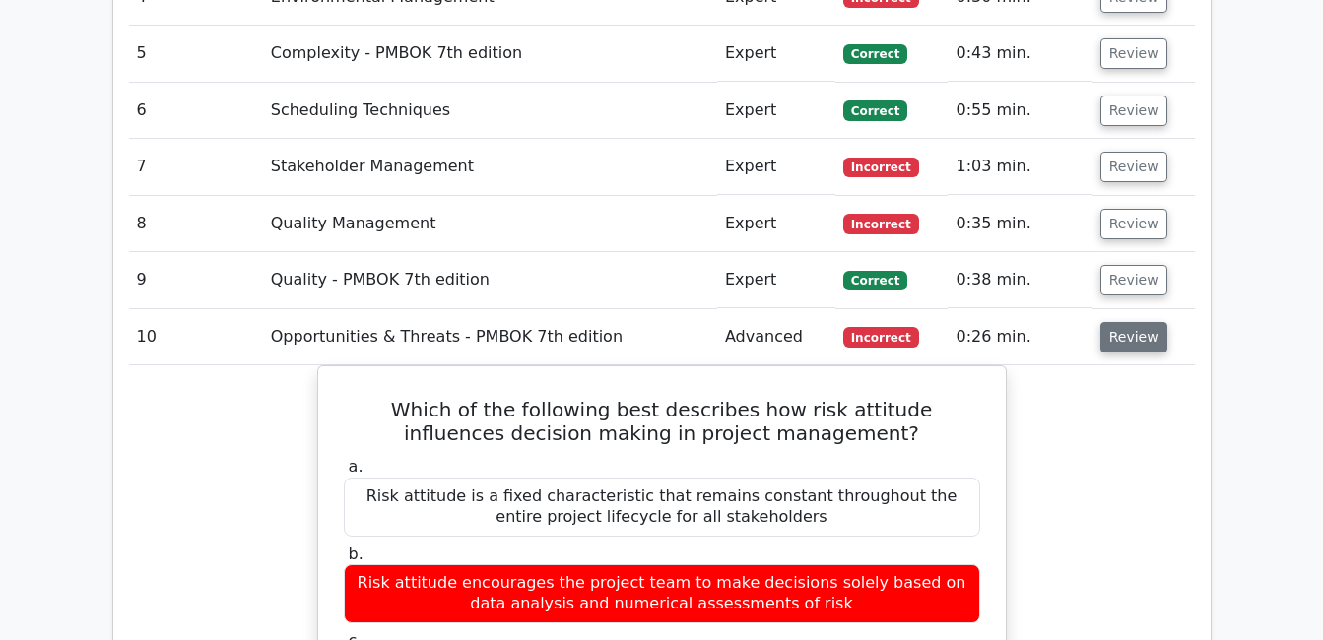
click at [1141, 322] on button "Review" at bounding box center [1133, 337] width 67 height 31
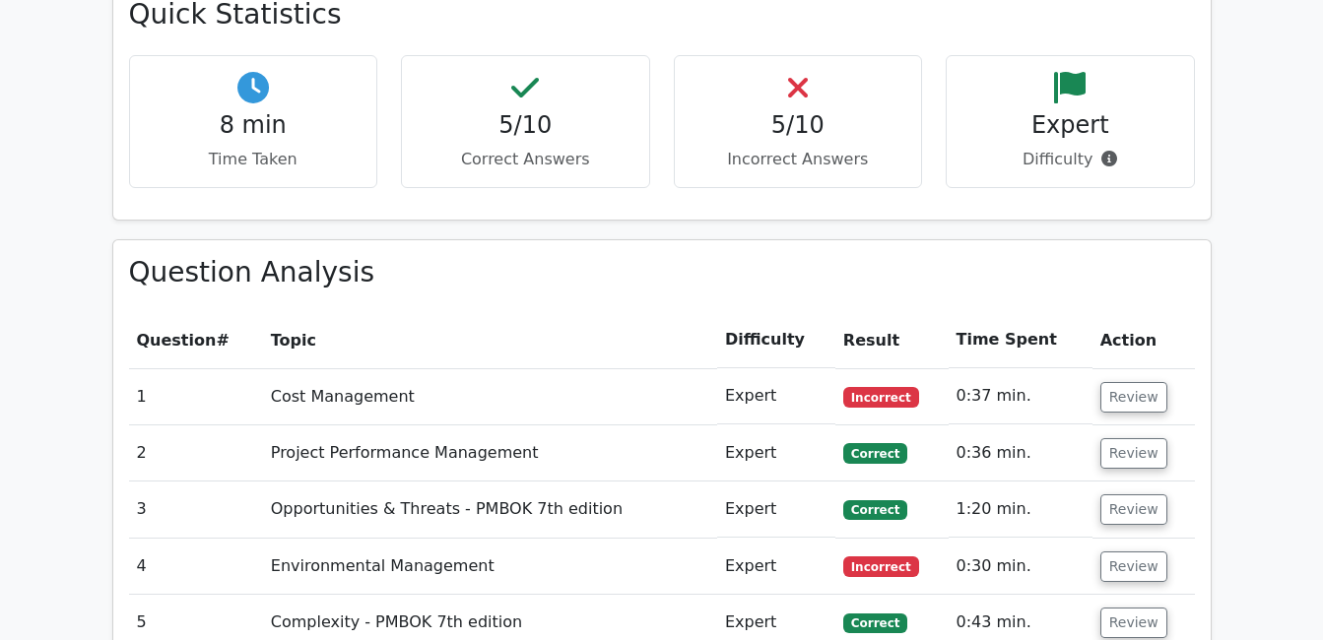
scroll to position [1401, 0]
